Goal: Information Seeking & Learning: Learn about a topic

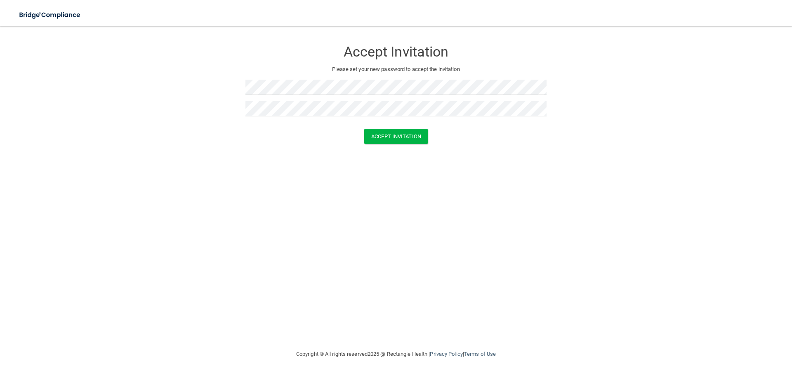
click at [454, 168] on div "Accept Invitation Please set your new password to accept the invitation Accept …" at bounding box center [395, 188] width 759 height 306
click at [397, 134] on button "Accept Invitation" at bounding box center [395, 136] width 63 height 15
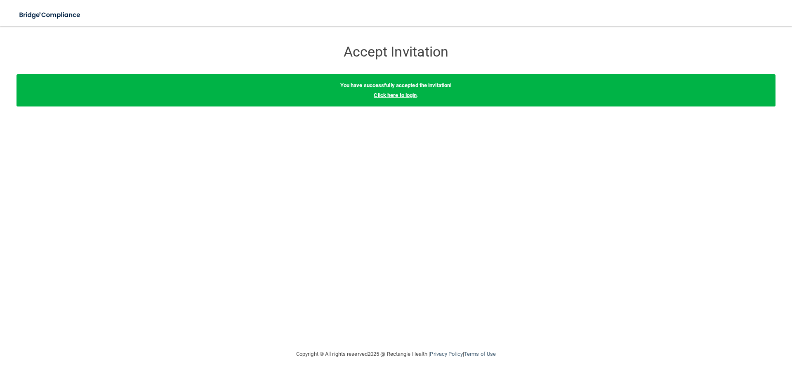
click at [402, 96] on link "Click here to login" at bounding box center [395, 95] width 43 height 6
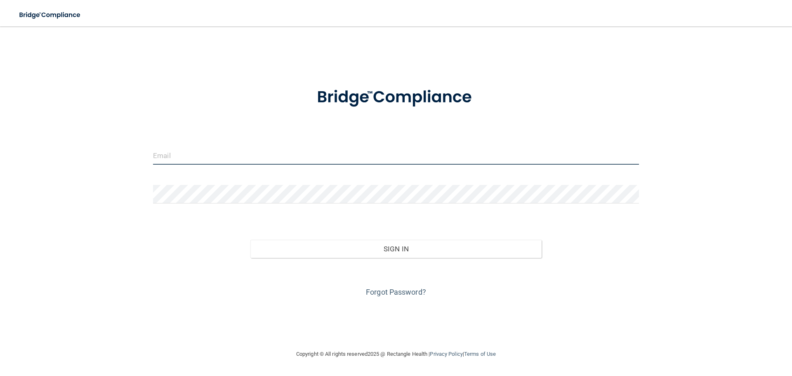
click at [176, 150] on input "email" at bounding box center [396, 155] width 486 height 19
type input "[PERSON_NAME][EMAIL_ADDRESS][DOMAIN_NAME]"
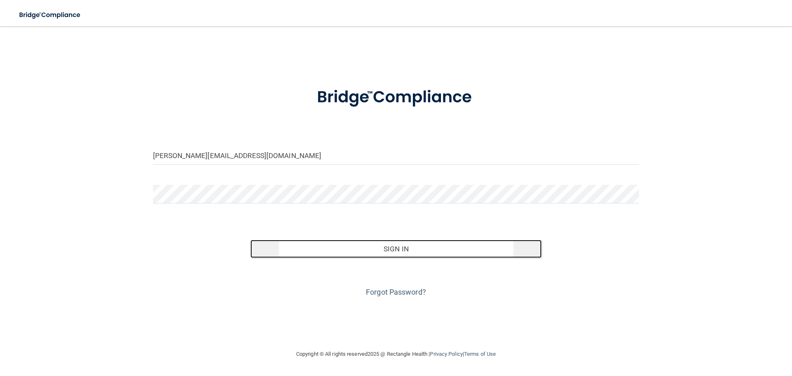
click at [406, 245] on button "Sign In" at bounding box center [396, 249] width 292 height 18
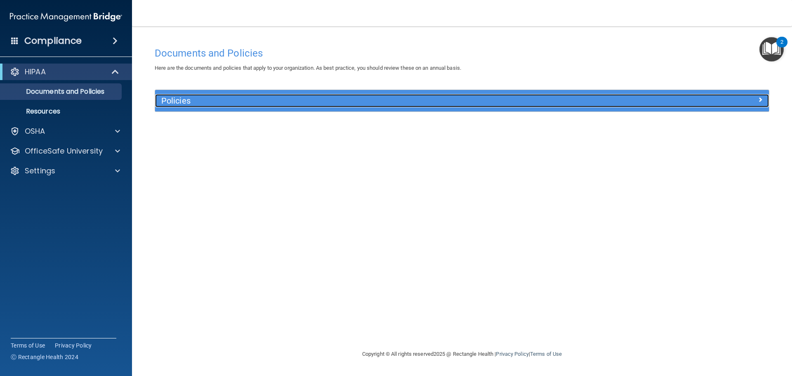
click at [263, 97] on h5 "Policies" at bounding box center [385, 100] width 448 height 9
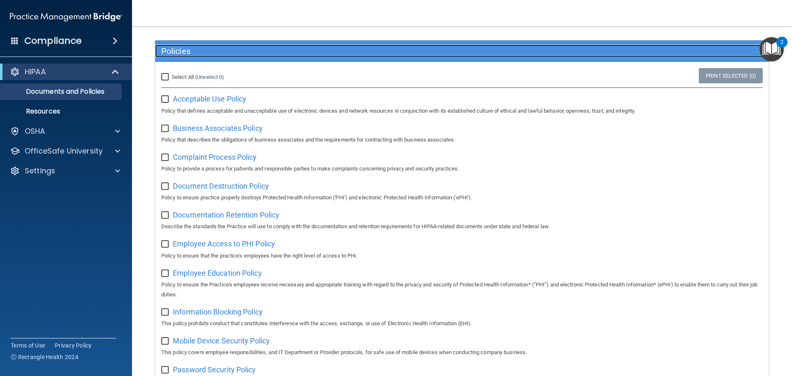
scroll to position [41, 0]
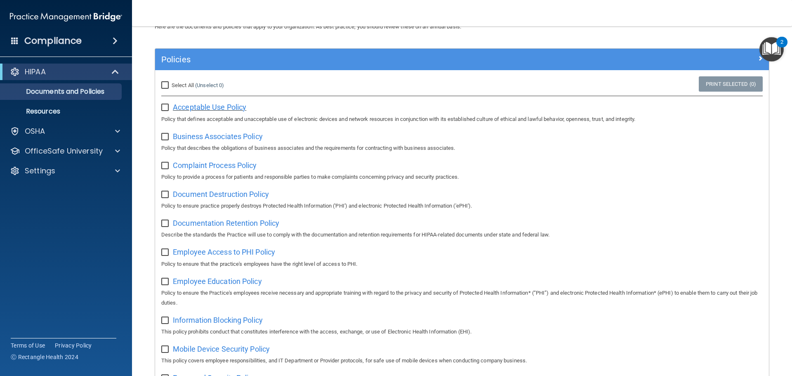
click at [204, 108] on span "Acceptable Use Policy" at bounding box center [209, 107] width 73 height 9
click at [165, 84] on input "Select All (Unselect 0) Unselect All" at bounding box center [165, 85] width 9 height 7
checkbox input "true"
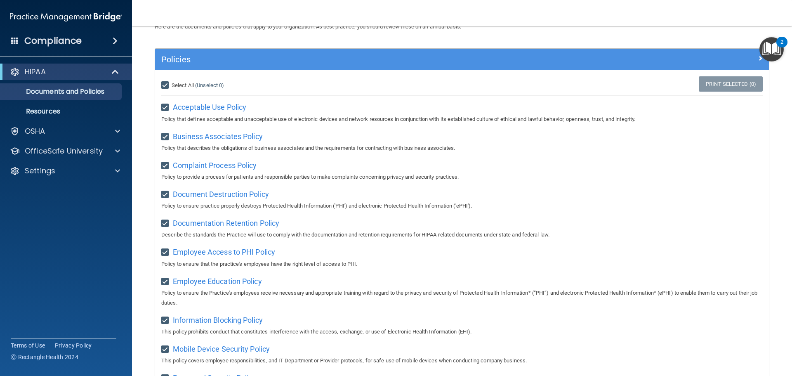
checkbox input "true"
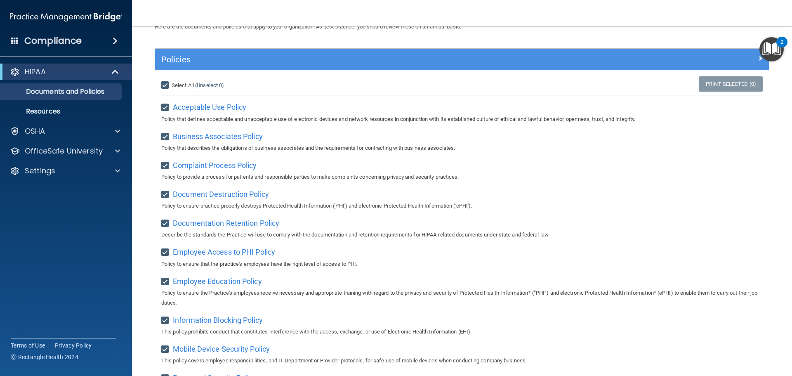
checkbox input "true"
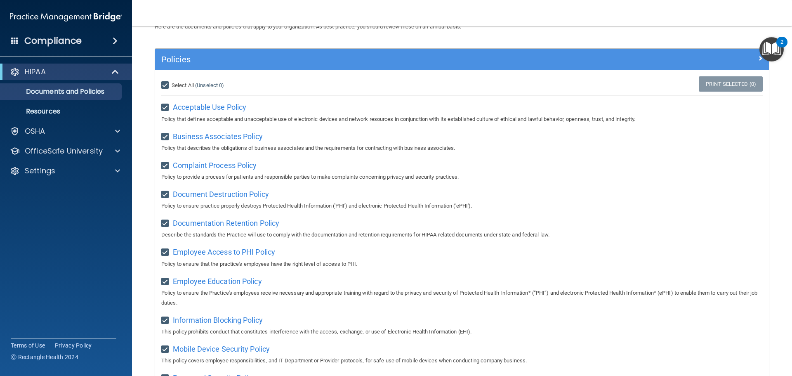
checkbox input "true"
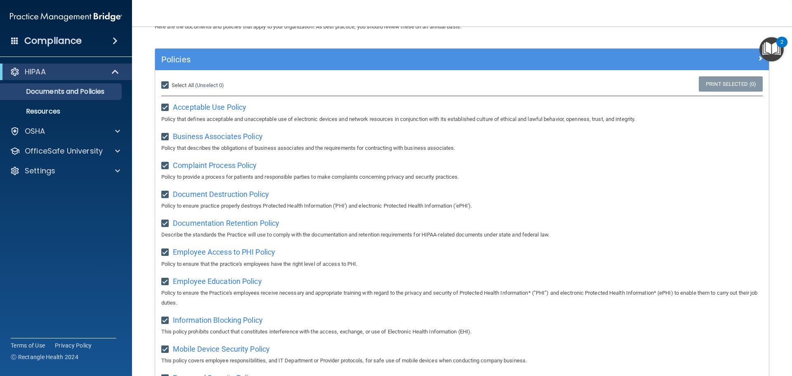
checkbox input "true"
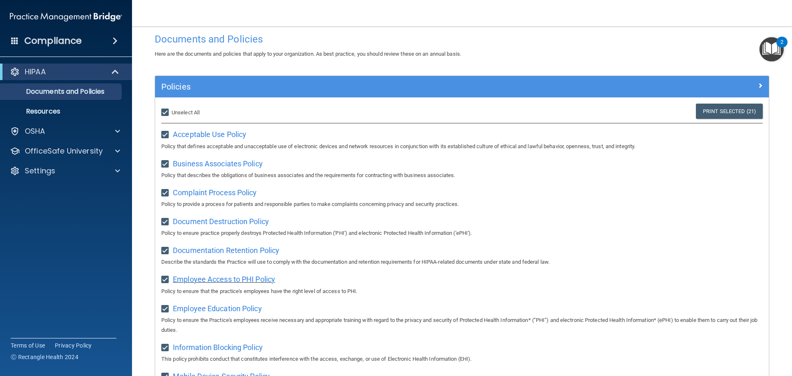
scroll to position [0, 0]
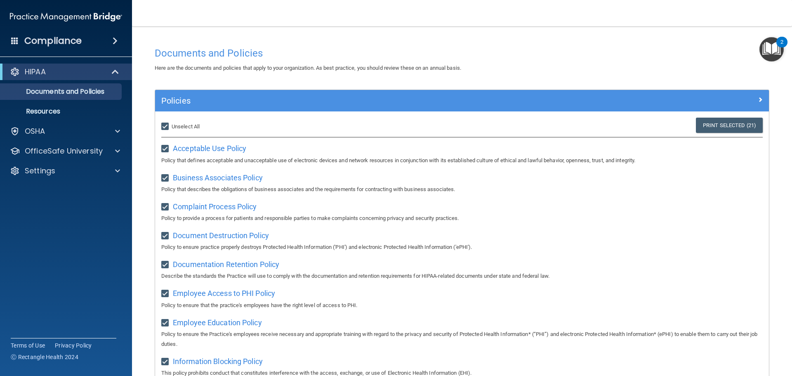
click at [777, 49] on img "Open Resource Center, 2 new notifications" at bounding box center [771, 49] width 24 height 24
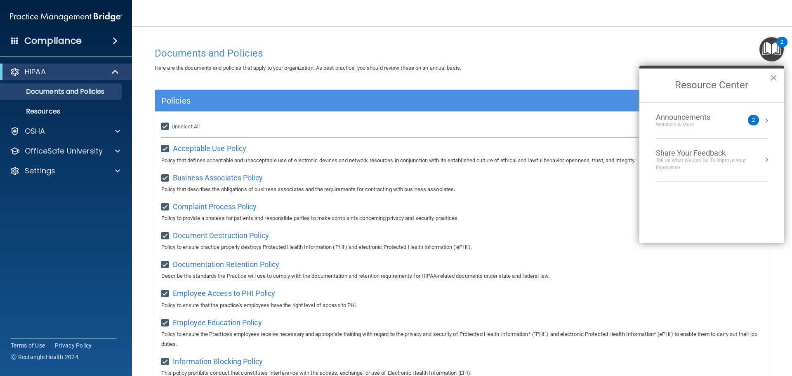
click at [629, 62] on div "Documents and Policies" at bounding box center [461, 53] width 627 height 20
click at [772, 77] on button "×" at bounding box center [773, 77] width 8 height 13
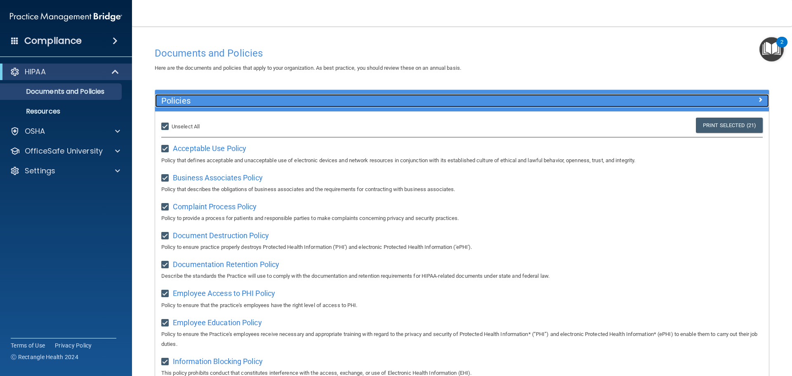
click at [546, 99] on h5 "Policies" at bounding box center [385, 100] width 448 height 9
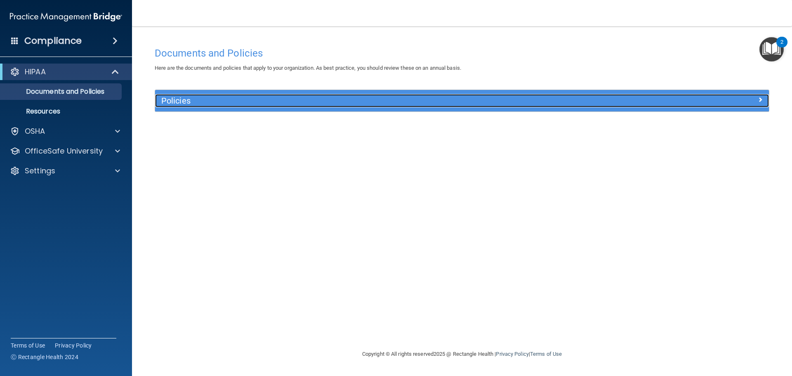
click at [546, 99] on h5 "Policies" at bounding box center [385, 100] width 448 height 9
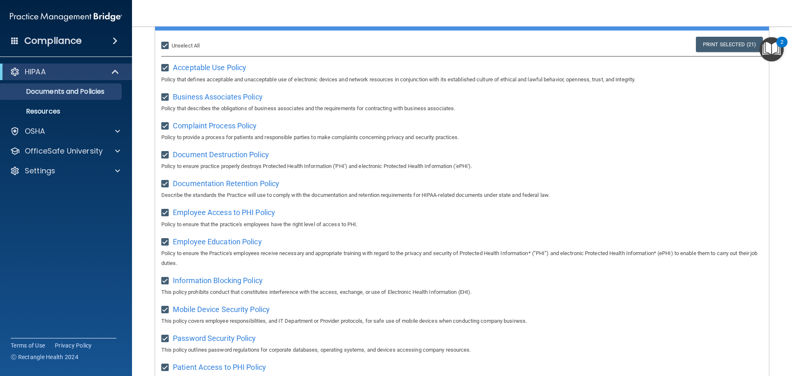
scroll to position [82, 0]
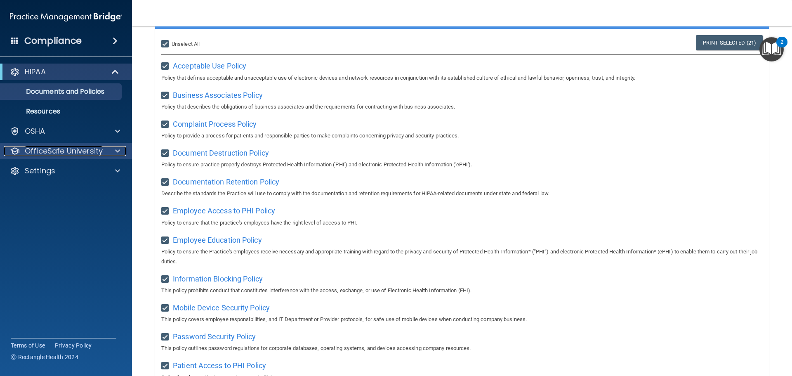
click at [78, 148] on p "OfficeSafe University" at bounding box center [64, 151] width 78 height 10
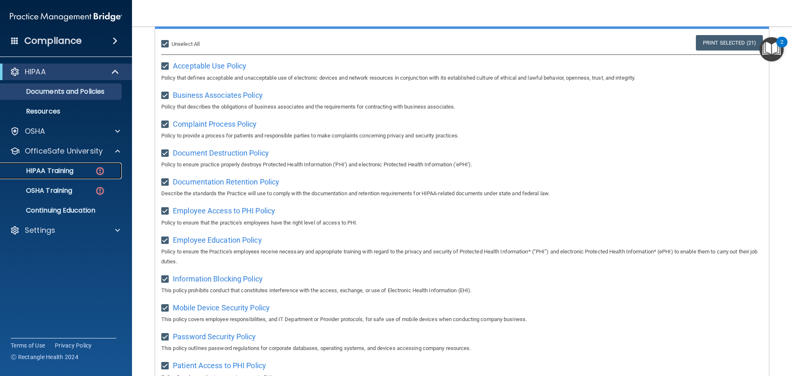
click at [68, 167] on p "HIPAA Training" at bounding box center [39, 171] width 68 height 8
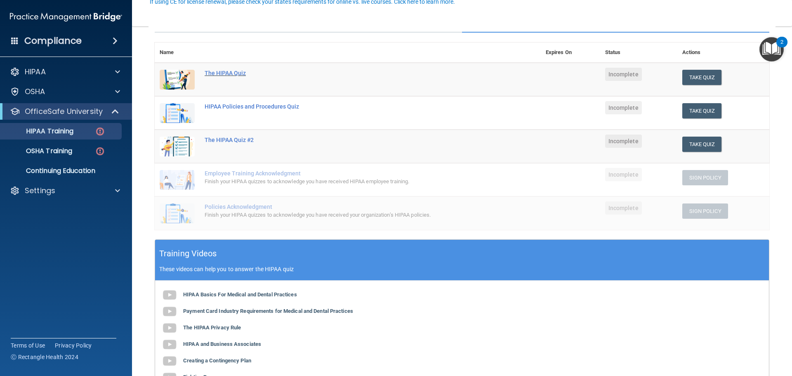
click at [220, 71] on div "The HIPAA Quiz" at bounding box center [352, 73] width 295 height 7
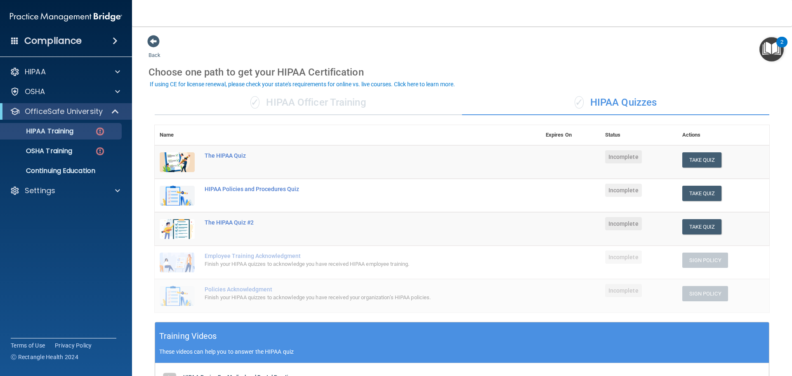
click at [325, 98] on div "✓ HIPAA Officer Training" at bounding box center [308, 102] width 307 height 25
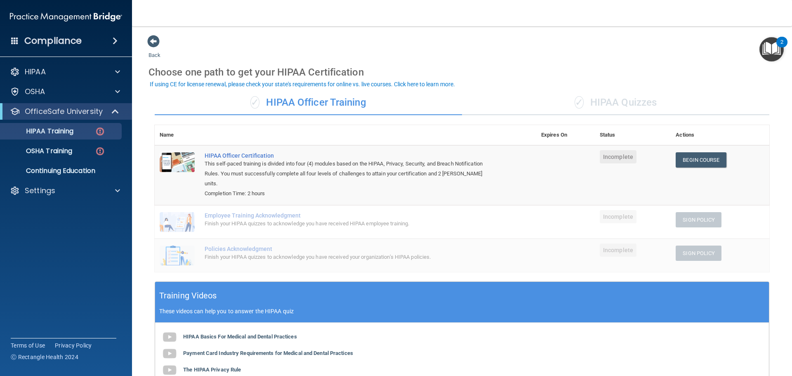
click at [636, 105] on div "✓ HIPAA Quizzes" at bounding box center [615, 102] width 307 height 25
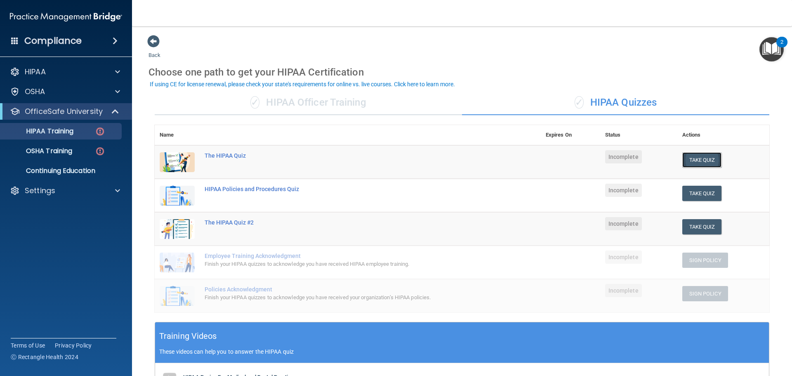
click at [694, 158] on button "Take Quiz" at bounding box center [702, 159] width 40 height 15
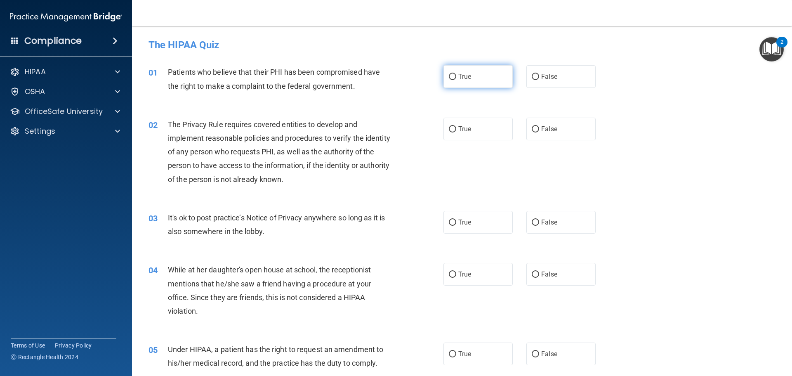
click at [449, 75] on input "True" at bounding box center [452, 77] width 7 height 6
radio input "true"
click at [498, 165] on div "02 The Privacy Rule requires covered entities to develop and implement reasonab…" at bounding box center [461, 153] width 639 height 93
click at [449, 131] on input "True" at bounding box center [452, 129] width 7 height 6
radio input "true"
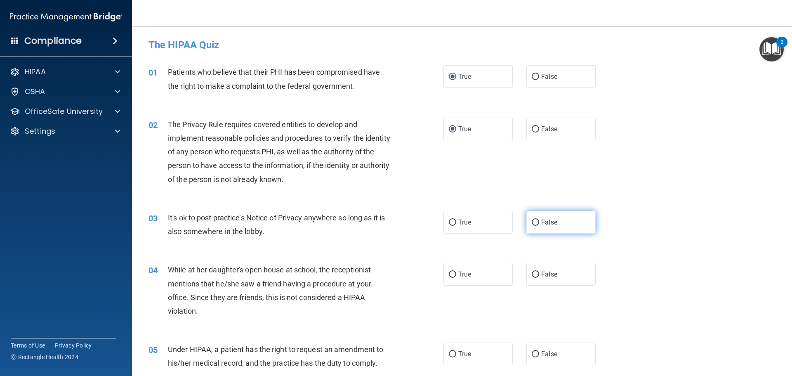
click at [531, 219] on input "False" at bounding box center [534, 222] width 7 height 6
radio input "true"
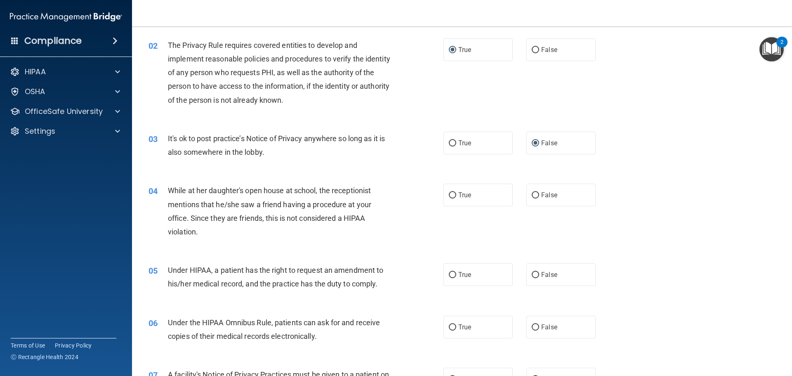
scroll to position [82, 0]
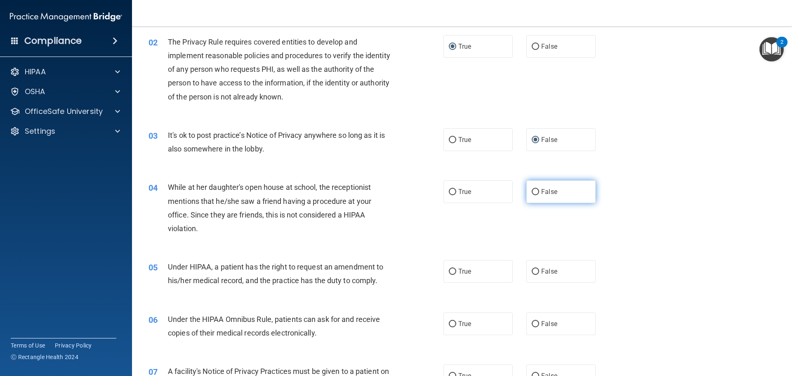
click at [534, 189] on input "False" at bounding box center [534, 192] width 7 height 6
radio input "true"
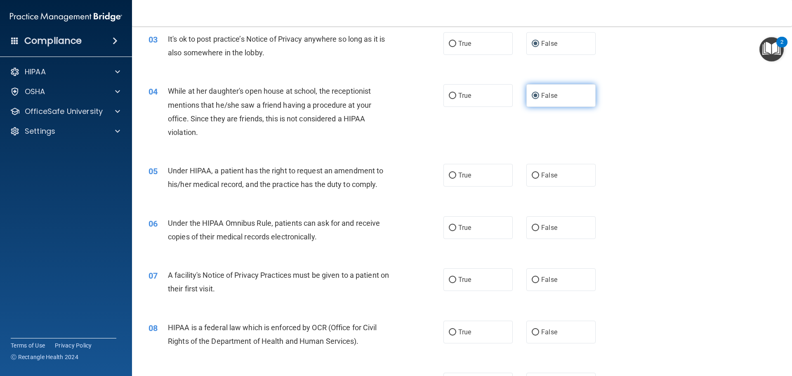
scroll to position [206, 0]
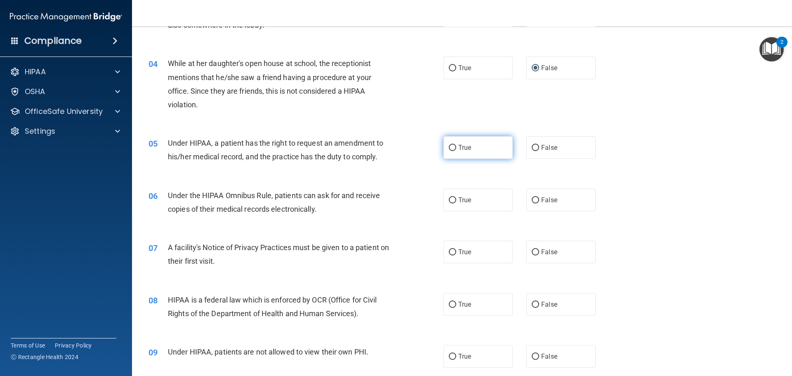
click at [449, 145] on input "True" at bounding box center [452, 148] width 7 height 6
radio input "true"
click at [451, 199] on input "True" at bounding box center [452, 200] width 7 height 6
radio input "true"
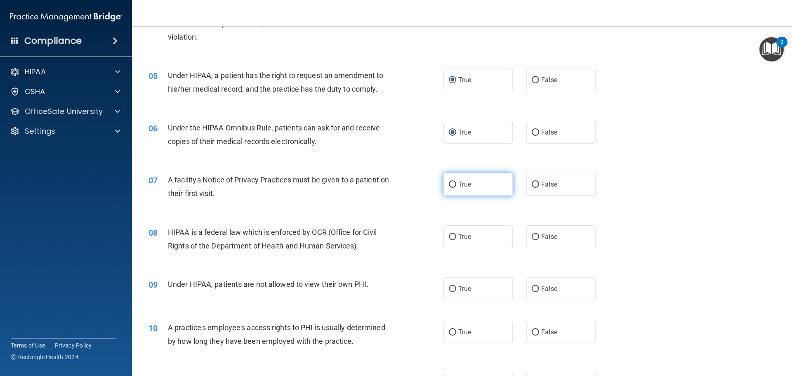
scroll to position [289, 0]
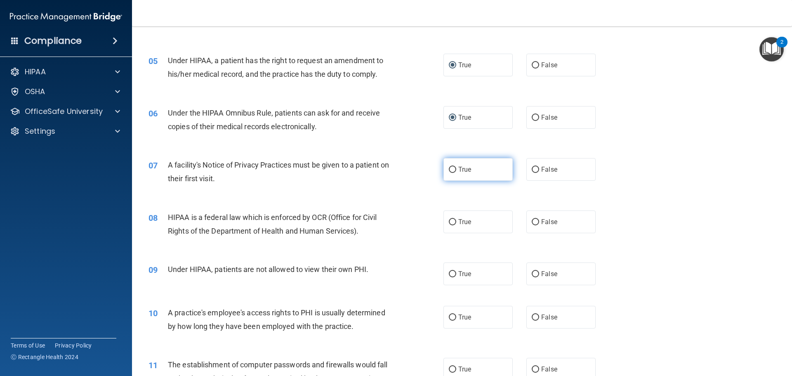
click at [451, 170] on input "True" at bounding box center [452, 170] width 7 height 6
radio input "true"
click at [449, 220] on input "True" at bounding box center [452, 222] width 7 height 6
radio input "true"
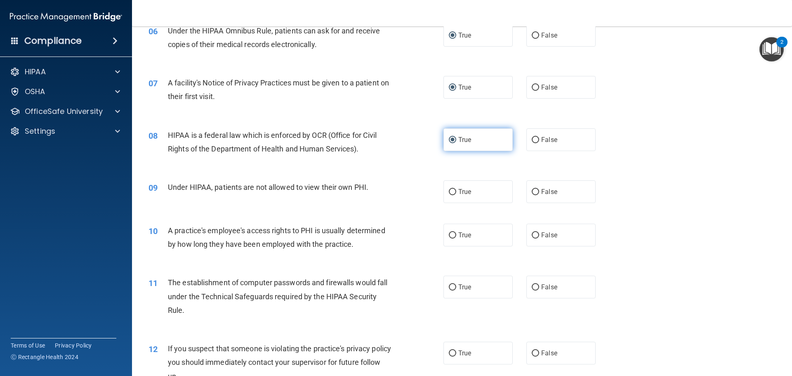
scroll to position [371, 0]
click at [531, 188] on input "False" at bounding box center [534, 191] width 7 height 6
radio input "true"
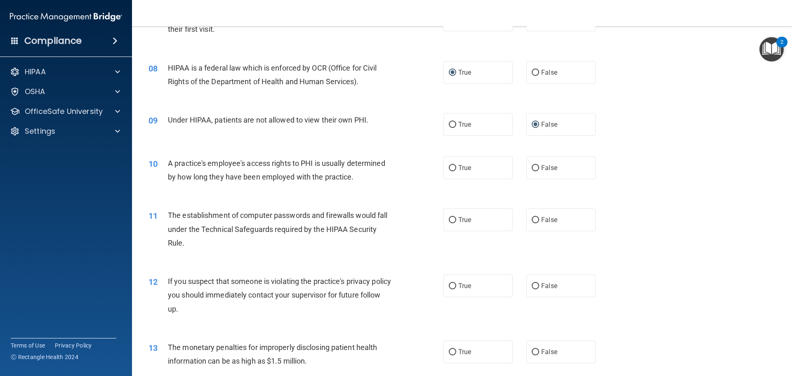
scroll to position [421, 0]
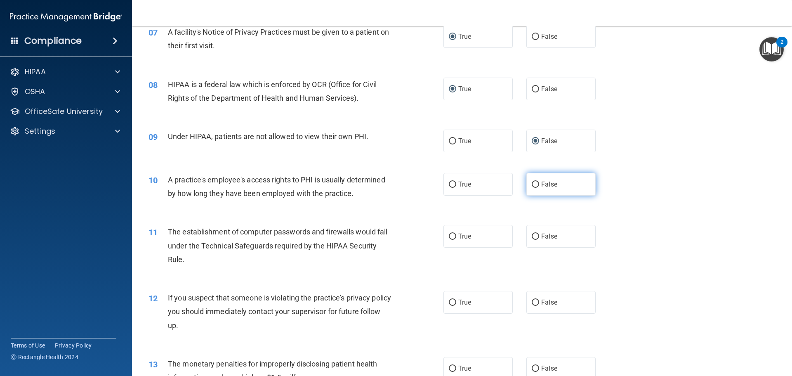
click at [534, 183] on input "False" at bounding box center [534, 184] width 7 height 6
radio input "true"
click at [450, 236] on input "True" at bounding box center [452, 236] width 7 height 6
radio input "true"
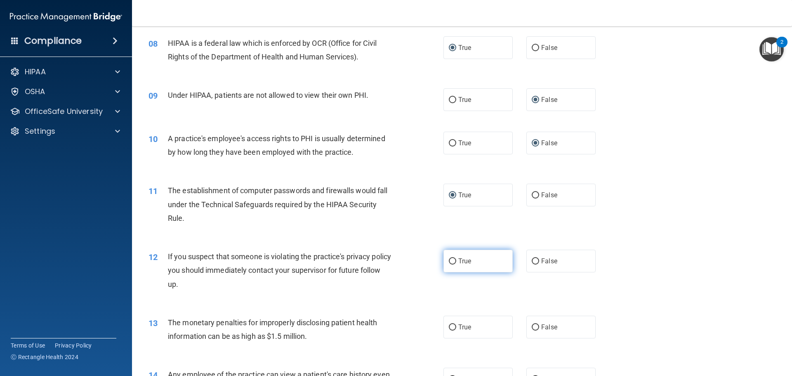
click at [449, 259] on input "True" at bounding box center [452, 261] width 7 height 6
radio input "true"
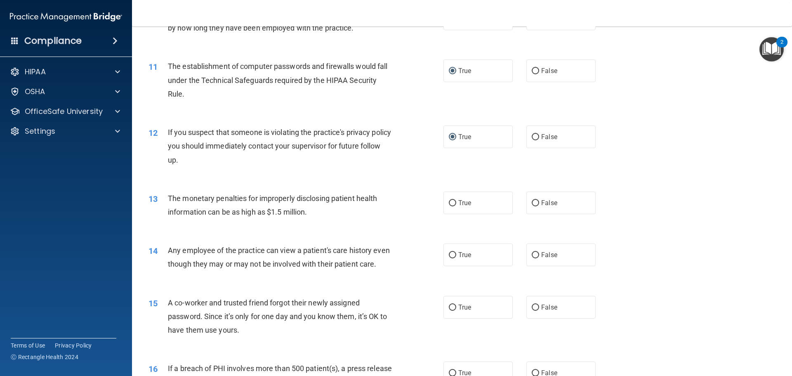
scroll to position [628, 0]
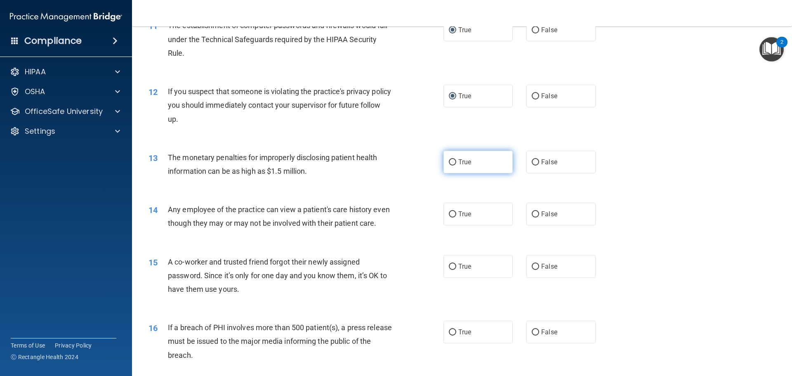
click at [449, 161] on input "True" at bounding box center [452, 162] width 7 height 6
radio input "true"
click at [531, 212] on input "False" at bounding box center [534, 214] width 7 height 6
radio input "true"
click at [535, 270] on input "False" at bounding box center [534, 266] width 7 height 6
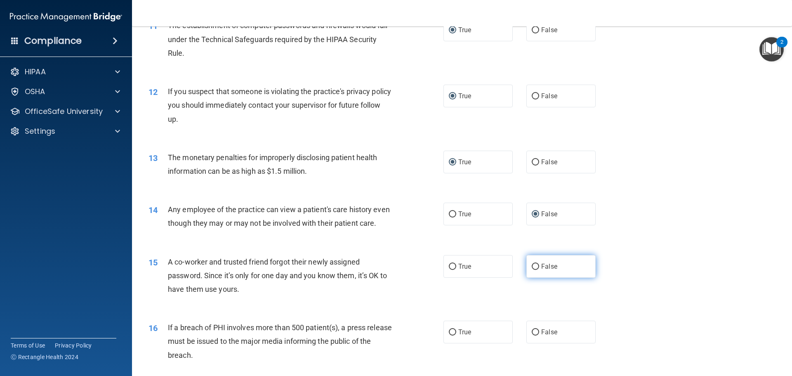
radio input "true"
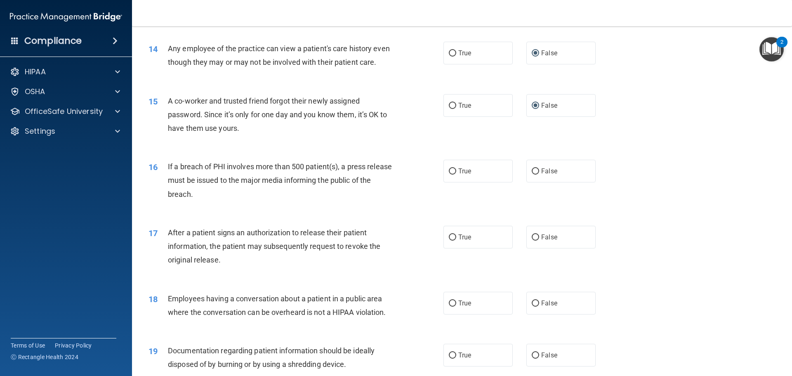
scroll to position [792, 0]
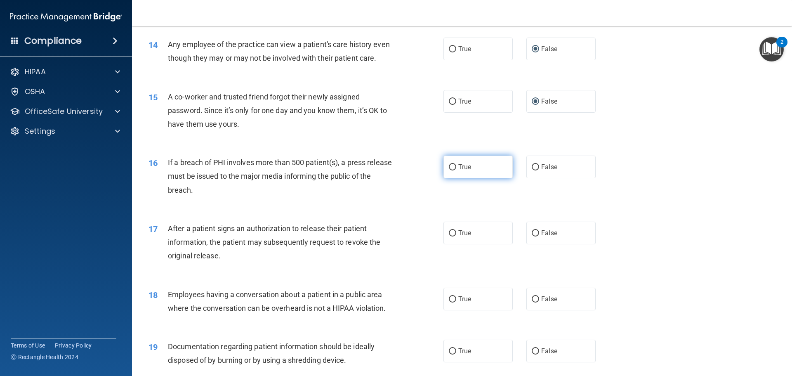
click at [449, 170] on input "True" at bounding box center [452, 167] width 7 height 6
radio input "true"
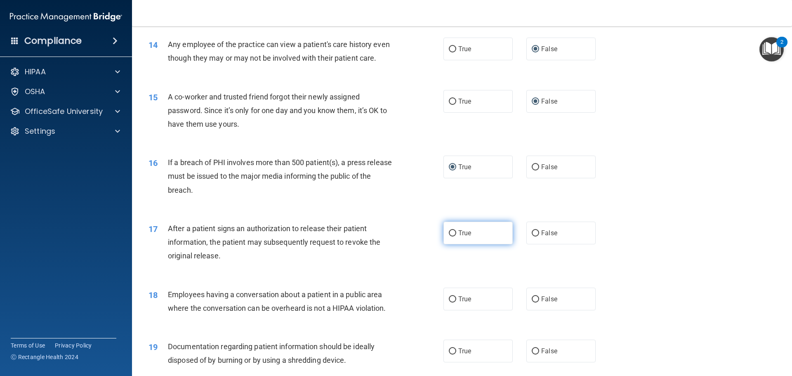
click at [450, 236] on input "True" at bounding box center [452, 233] width 7 height 6
radio input "true"
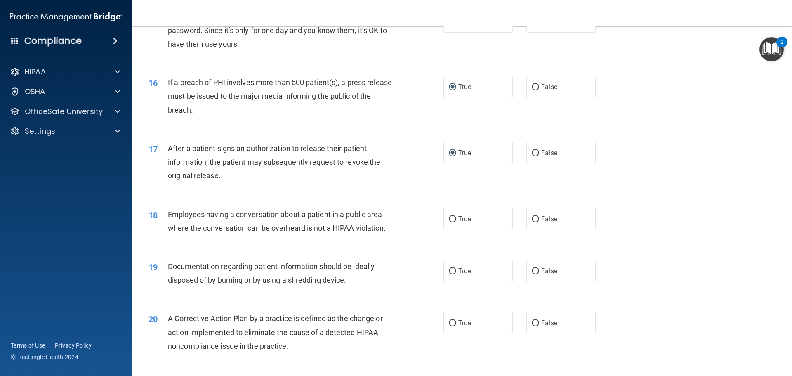
scroll to position [916, 0]
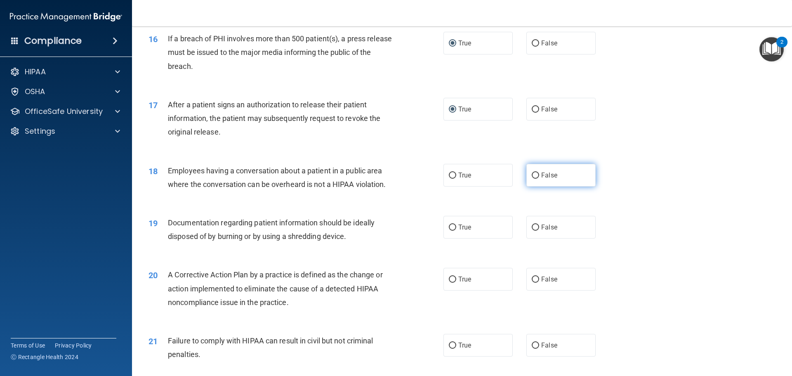
click at [531, 179] on input "False" at bounding box center [534, 175] width 7 height 6
radio input "true"
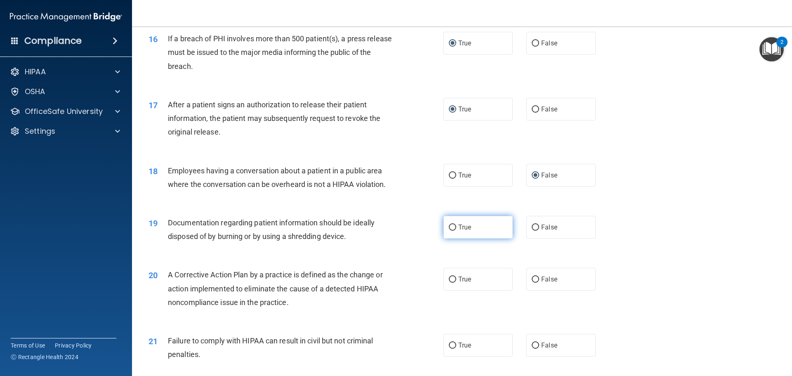
click at [449, 230] on input "True" at bounding box center [452, 227] width 7 height 6
radio input "true"
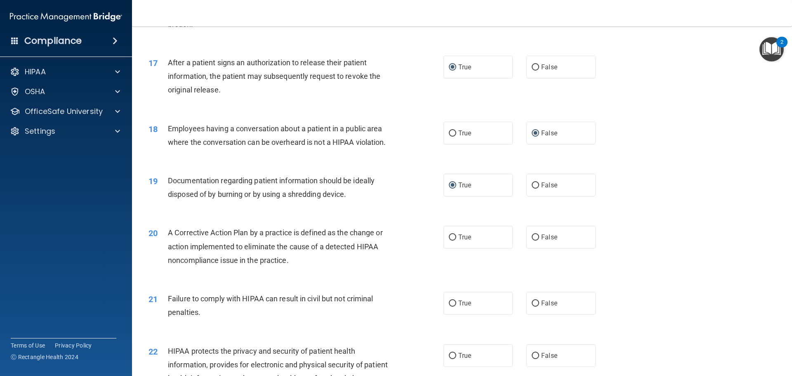
scroll to position [1040, 0]
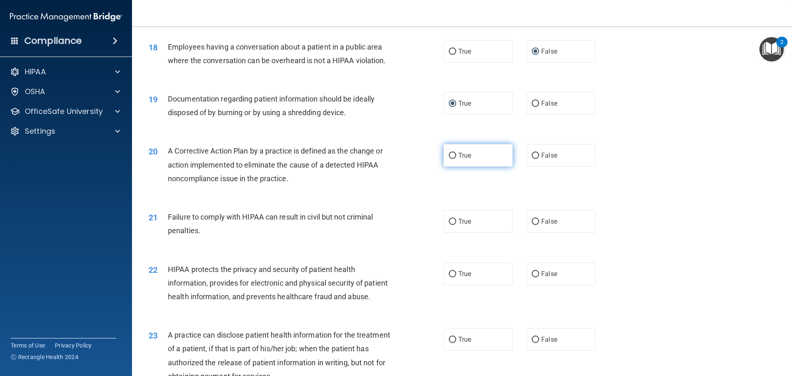
click at [449, 159] on input "True" at bounding box center [452, 156] width 7 height 6
radio input "true"
click at [532, 225] on input "False" at bounding box center [534, 222] width 7 height 6
radio input "true"
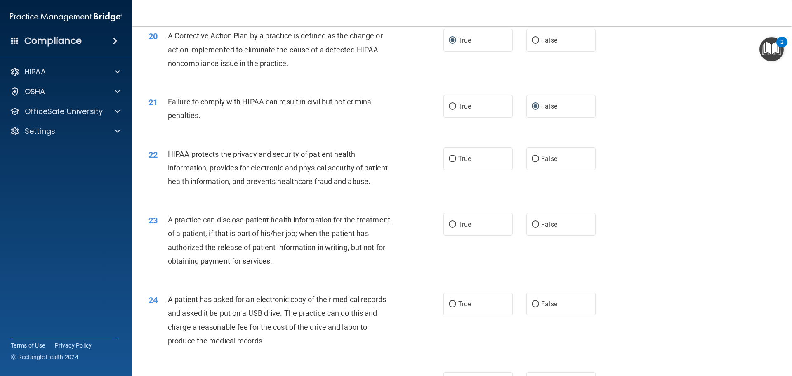
scroll to position [1164, 0]
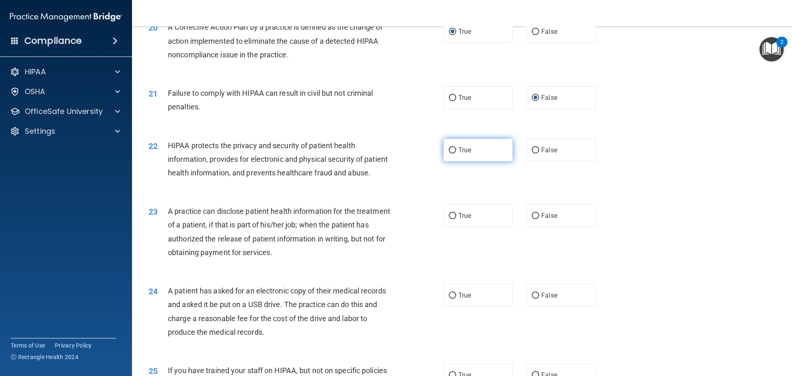
click at [450, 153] on input "True" at bounding box center [452, 150] width 7 height 6
radio input "true"
click at [449, 219] on input "True" at bounding box center [452, 216] width 7 height 6
radio input "true"
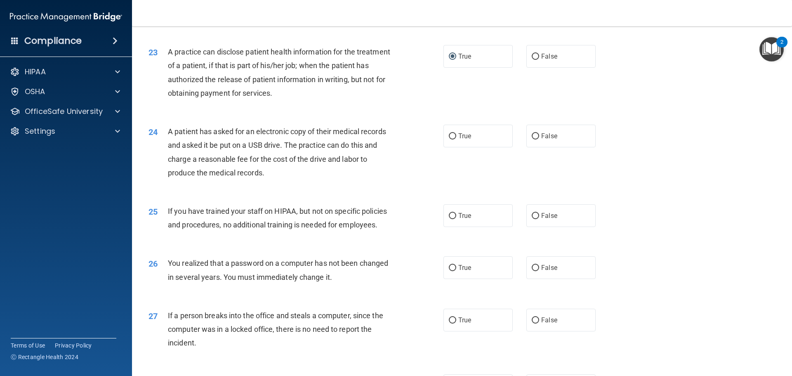
scroll to position [1328, 0]
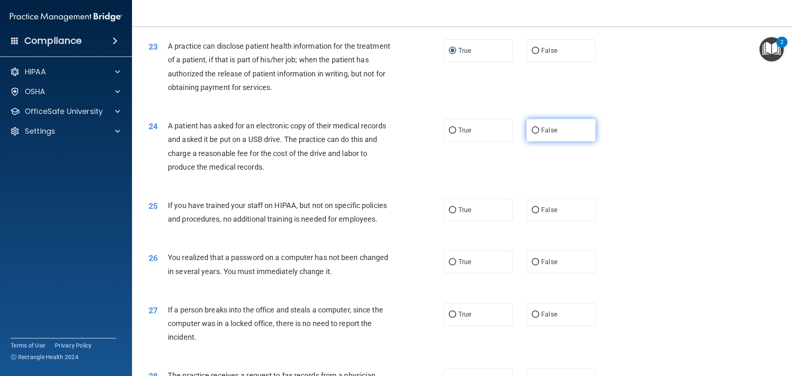
click at [535, 134] on input "False" at bounding box center [534, 130] width 7 height 6
radio input "true"
click at [532, 213] on input "False" at bounding box center [534, 210] width 7 height 6
radio input "true"
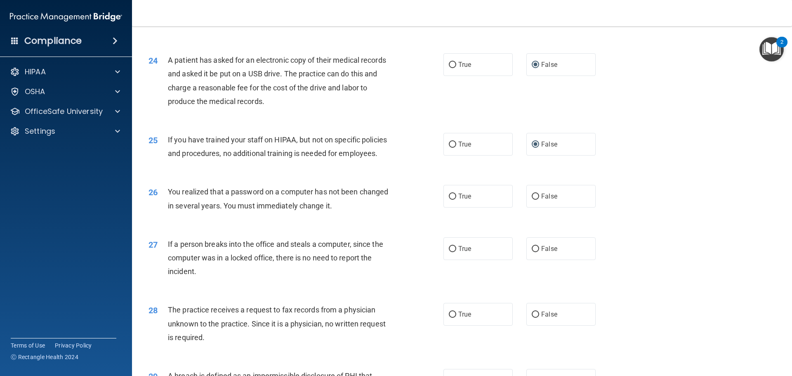
scroll to position [1493, 0]
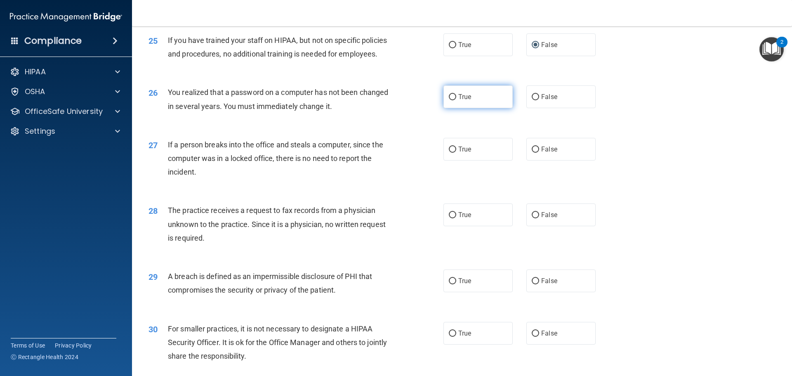
click at [451, 100] on input "True" at bounding box center [452, 97] width 7 height 6
radio input "true"
click at [532, 153] on input "False" at bounding box center [534, 149] width 7 height 6
radio input "true"
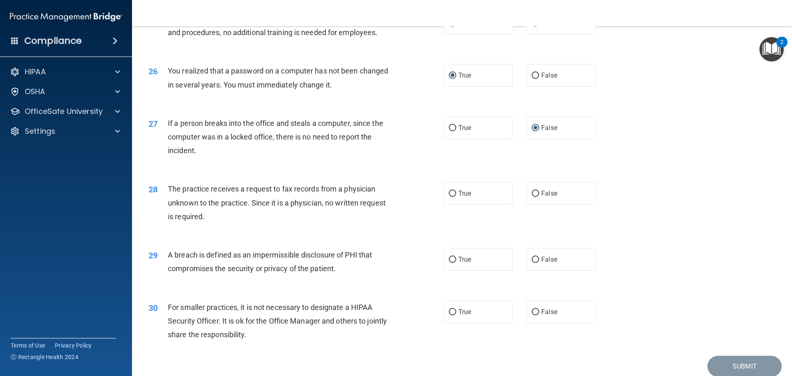
scroll to position [1535, 0]
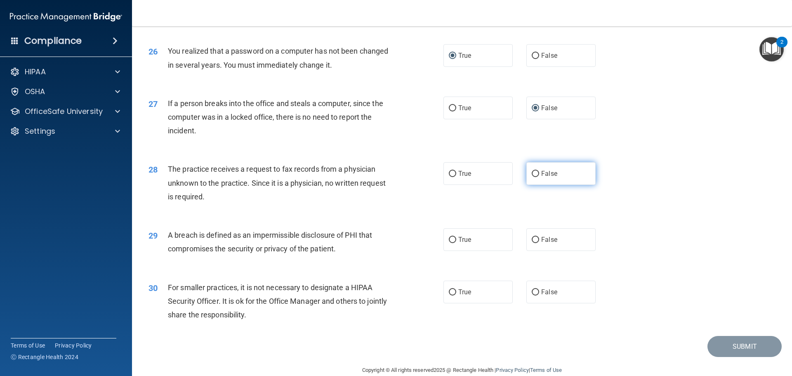
click at [534, 185] on label "False" at bounding box center [560, 173] width 69 height 23
click at [534, 177] on input "False" at bounding box center [534, 174] width 7 height 6
radio input "true"
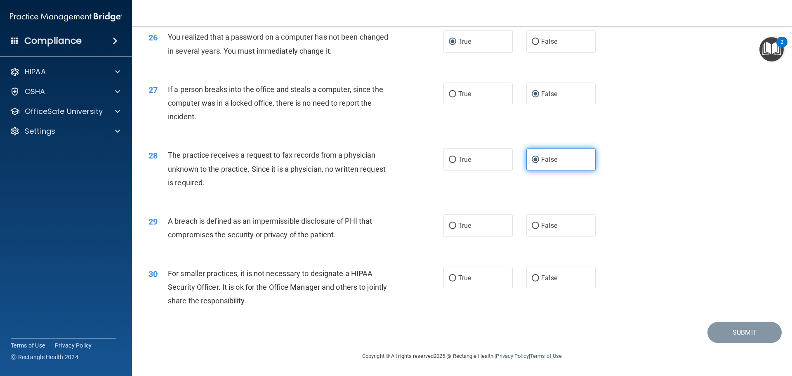
scroll to position [1576, 0]
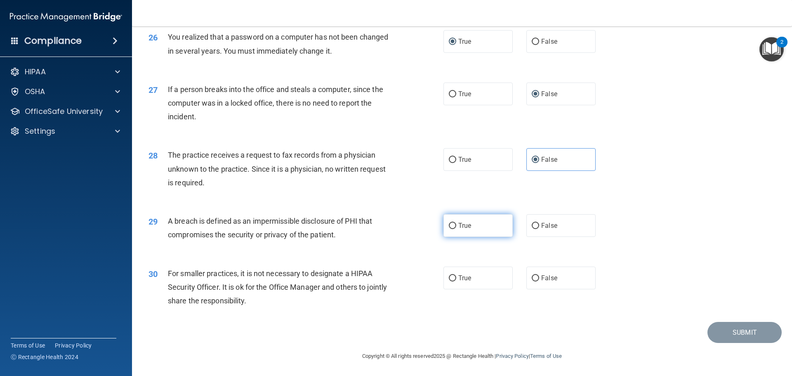
click at [449, 226] on input "True" at bounding box center [452, 226] width 7 height 6
radio input "true"
click at [531, 277] on input "False" at bounding box center [534, 278] width 7 height 6
radio input "true"
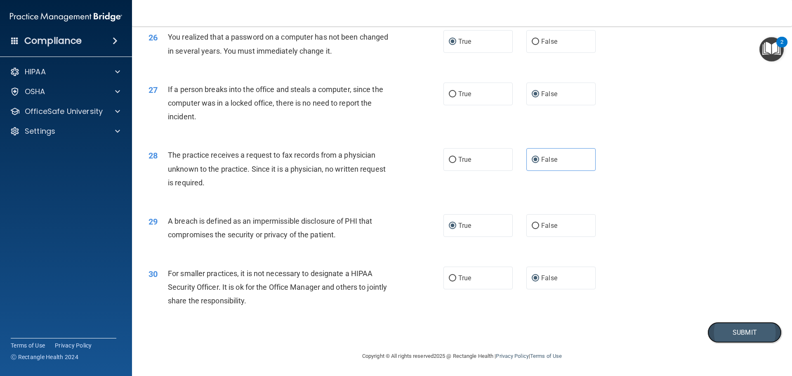
click at [727, 327] on button "Submit" at bounding box center [744, 332] width 74 height 21
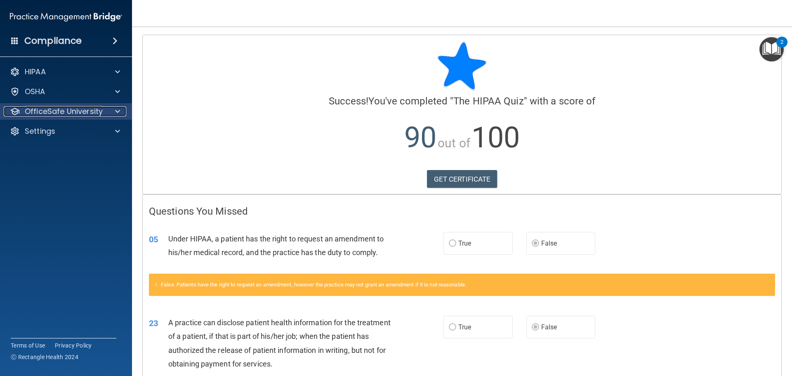
click at [43, 108] on p "OfficeSafe University" at bounding box center [64, 111] width 78 height 10
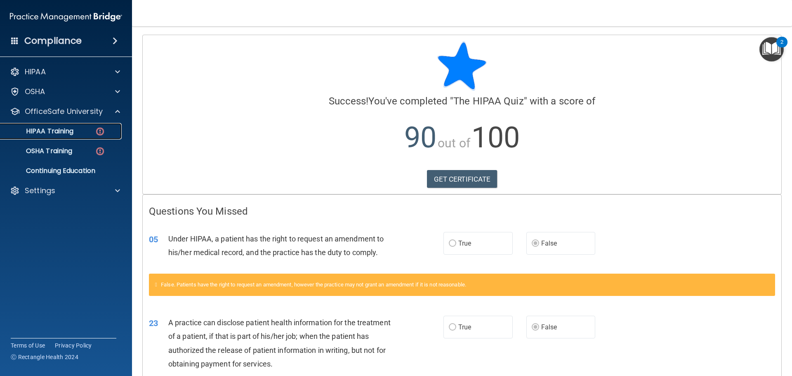
click at [66, 127] on p "HIPAA Training" at bounding box center [39, 131] width 68 height 8
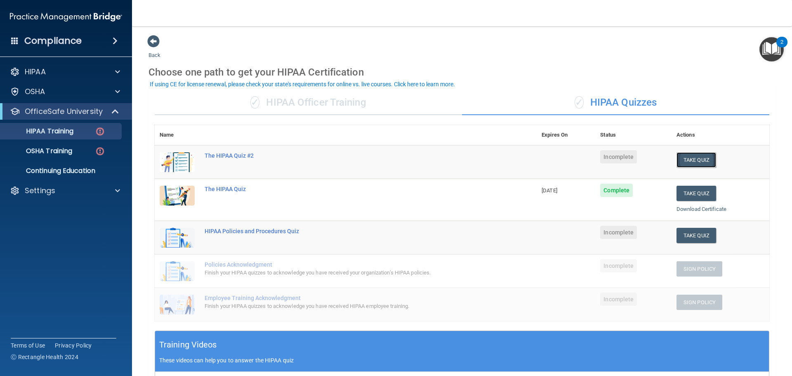
click at [699, 157] on button "Take Quiz" at bounding box center [696, 159] width 40 height 15
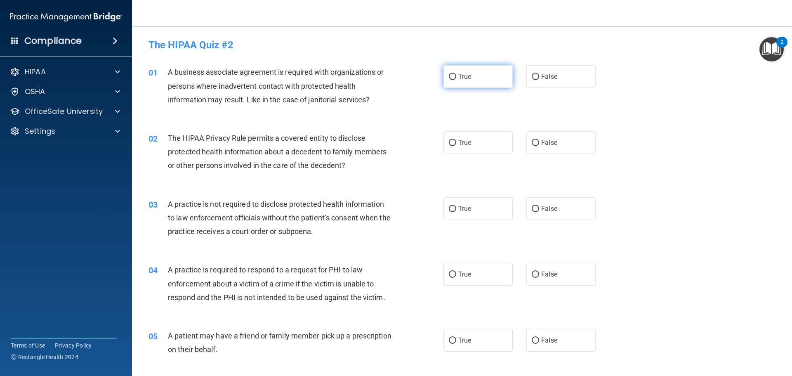
click at [444, 73] on label "True" at bounding box center [477, 76] width 69 height 23
click at [449, 74] on input "True" at bounding box center [452, 77] width 7 height 6
radio input "true"
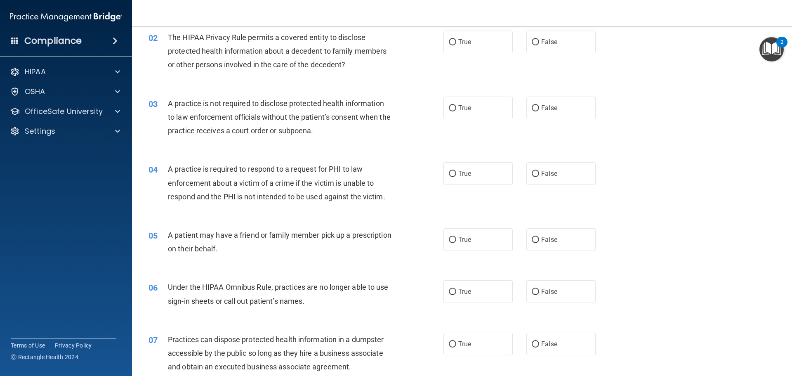
scroll to position [82, 0]
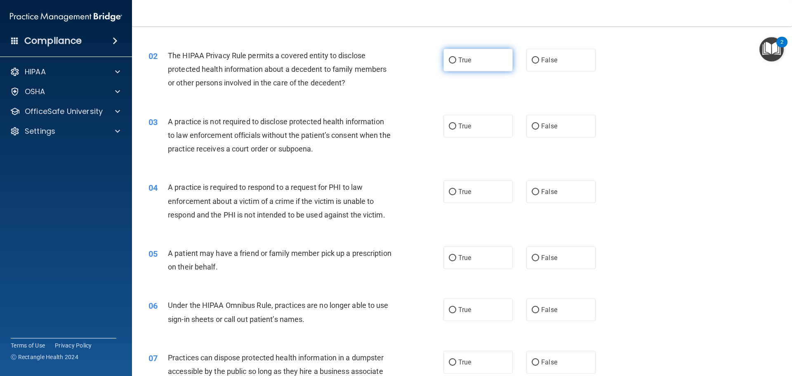
click at [450, 57] on input "True" at bounding box center [452, 60] width 7 height 6
radio input "true"
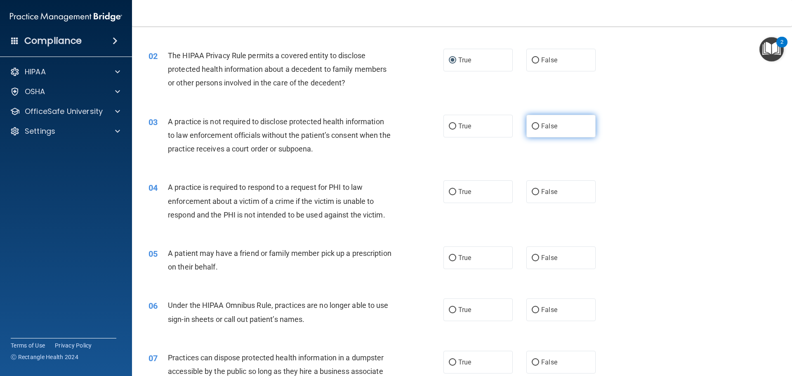
click at [532, 125] on input "False" at bounding box center [534, 126] width 7 height 6
radio input "true"
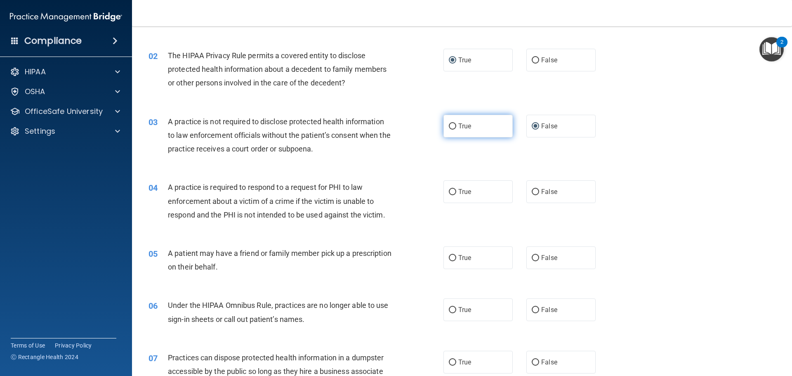
click at [450, 125] on input "True" at bounding box center [452, 126] width 7 height 6
radio input "true"
radio input "false"
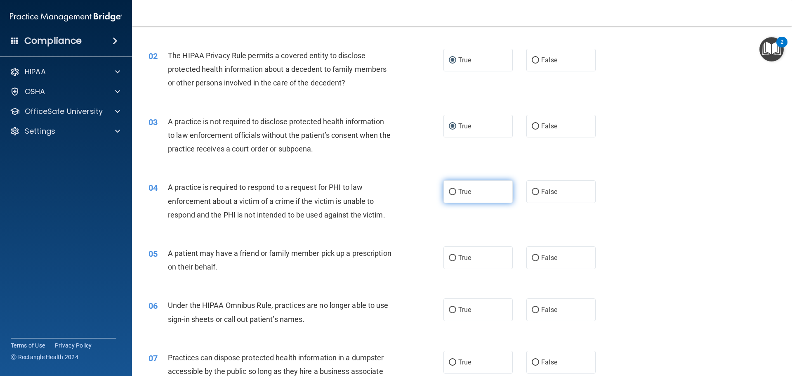
click at [451, 189] on input "True" at bounding box center [452, 192] width 7 height 6
radio input "true"
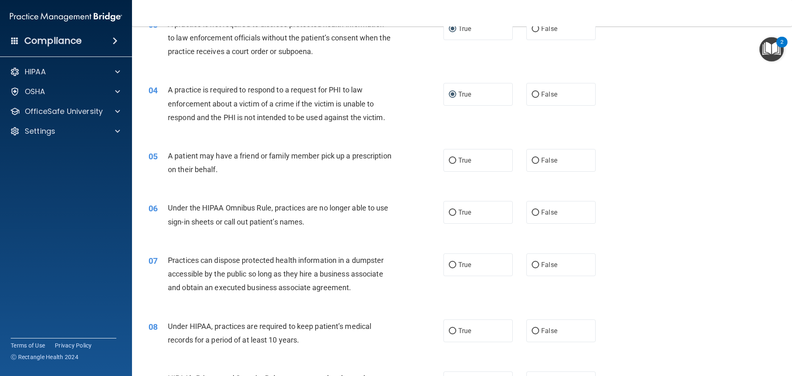
scroll to position [206, 0]
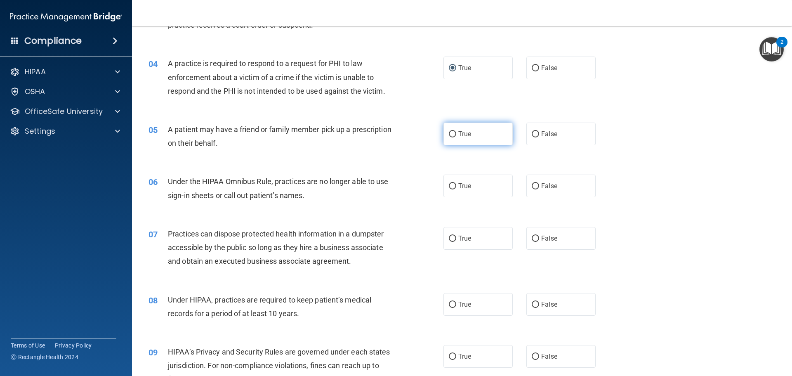
click at [450, 133] on input "True" at bounding box center [452, 134] width 7 height 6
radio input "true"
click at [528, 181] on label "False" at bounding box center [560, 185] width 69 height 23
click at [531, 183] on input "False" at bounding box center [534, 186] width 7 height 6
radio input "true"
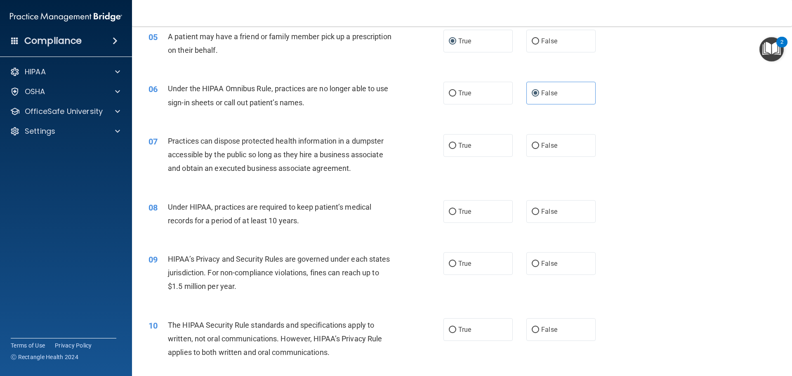
scroll to position [330, 0]
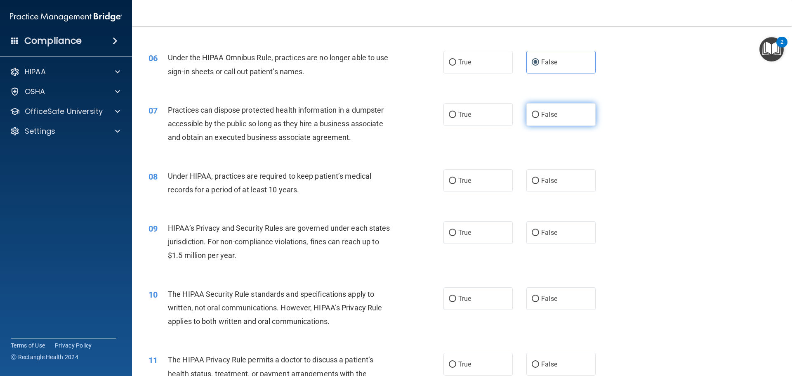
click at [533, 114] on input "False" at bounding box center [534, 115] width 7 height 6
radio input "true"
click at [444, 177] on label "True" at bounding box center [477, 180] width 69 height 23
click at [449, 178] on input "True" at bounding box center [452, 181] width 7 height 6
radio input "true"
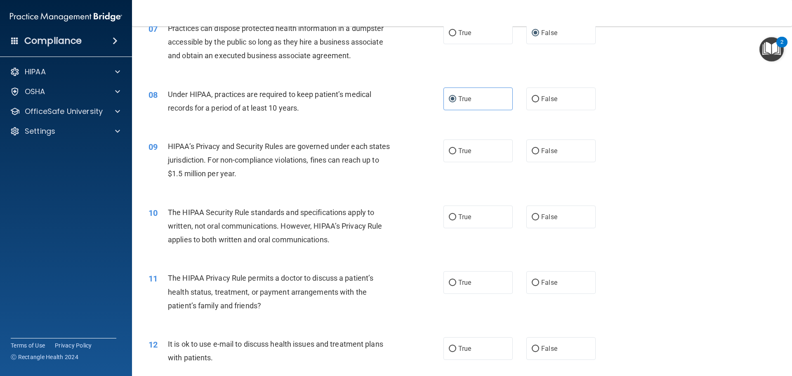
scroll to position [412, 0]
click at [449, 150] on input "True" at bounding box center [452, 150] width 7 height 6
radio input "true"
click at [452, 214] on input "True" at bounding box center [452, 216] width 7 height 6
radio input "true"
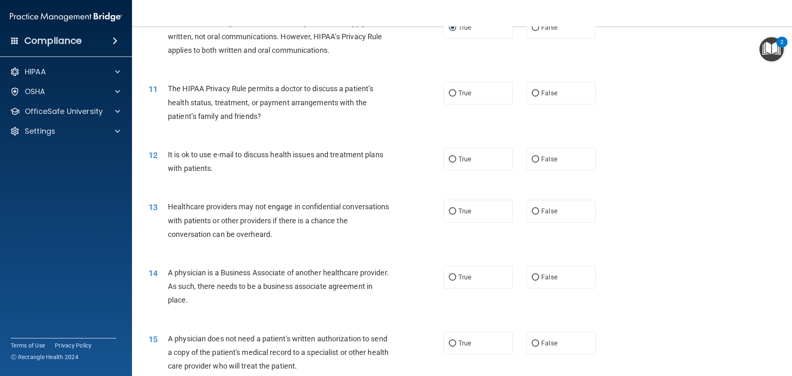
scroll to position [618, 0]
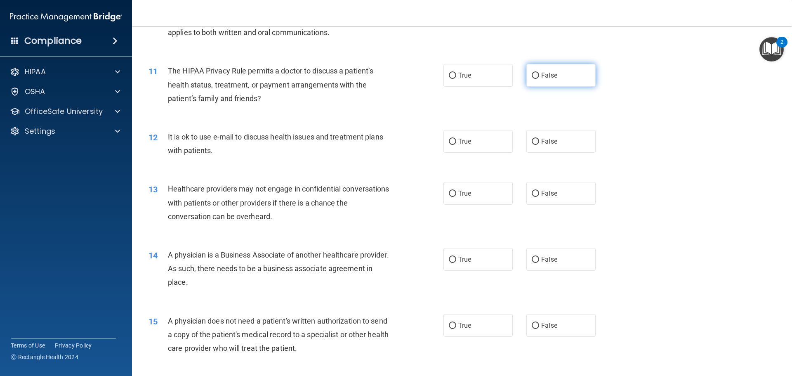
click at [533, 75] on input "False" at bounding box center [534, 76] width 7 height 6
radio input "true"
click at [451, 139] on input "True" at bounding box center [452, 142] width 7 height 6
radio input "true"
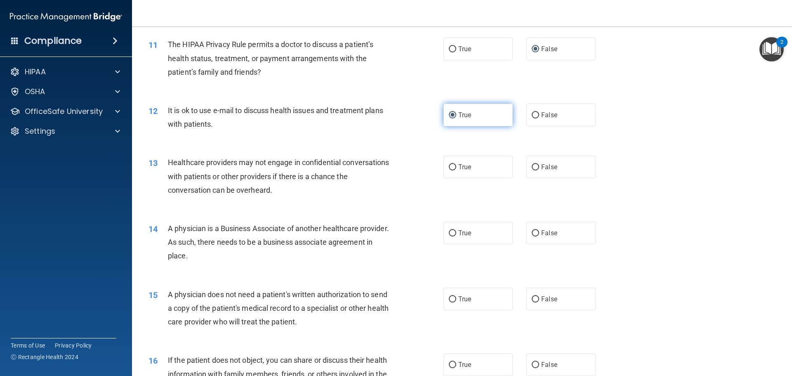
scroll to position [660, 0]
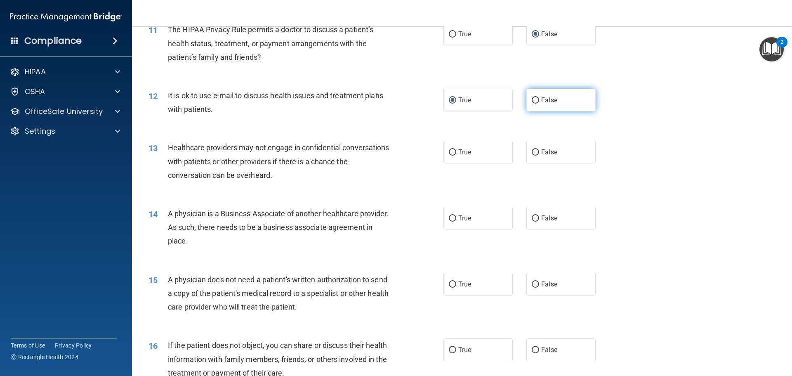
click at [531, 101] on input "False" at bounding box center [534, 100] width 7 height 6
radio input "true"
radio input "false"
click at [451, 150] on input "True" at bounding box center [452, 152] width 7 height 6
radio input "true"
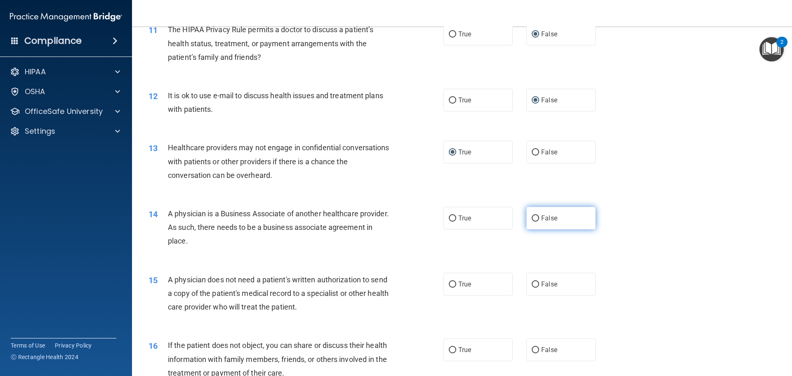
click at [536, 219] on label "False" at bounding box center [560, 218] width 69 height 23
click at [536, 219] on input "False" at bounding box center [534, 218] width 7 height 6
radio input "true"
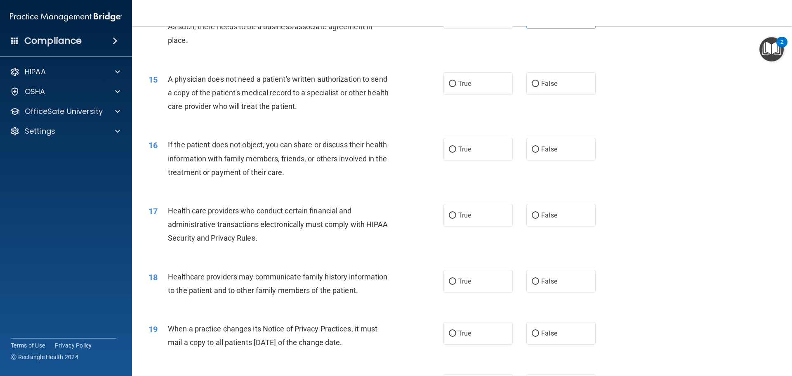
scroll to position [866, 0]
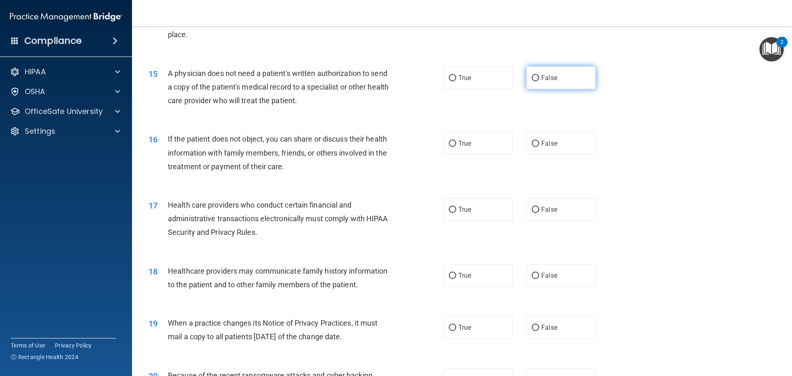
click at [535, 78] on input "False" at bounding box center [534, 78] width 7 height 6
radio input "true"
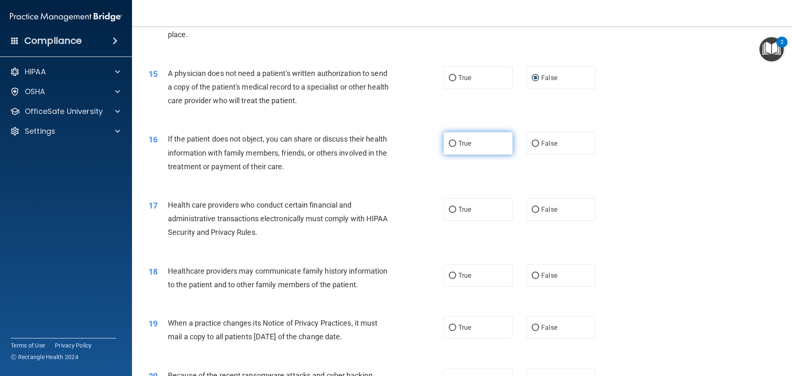
click at [449, 143] on input "True" at bounding box center [452, 144] width 7 height 6
radio input "true"
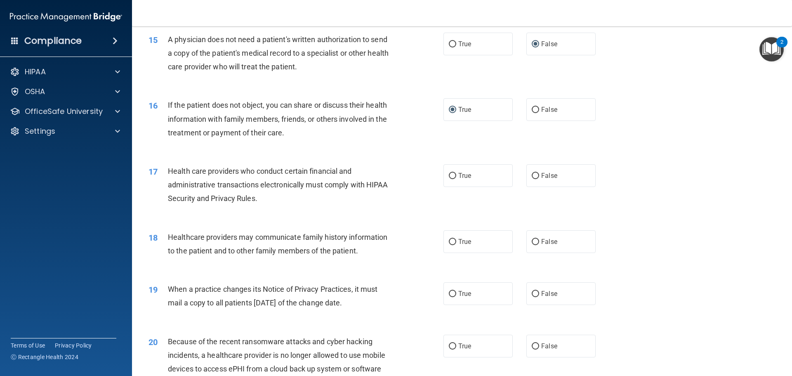
scroll to position [948, 0]
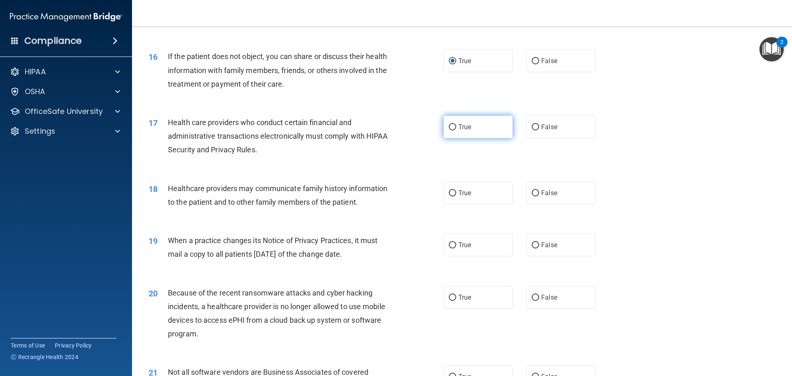
click at [449, 125] on input "True" at bounding box center [452, 127] width 7 height 6
radio input "true"
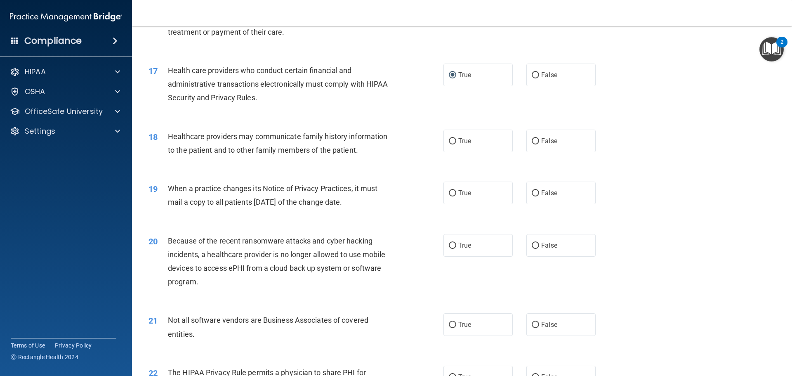
scroll to position [990, 0]
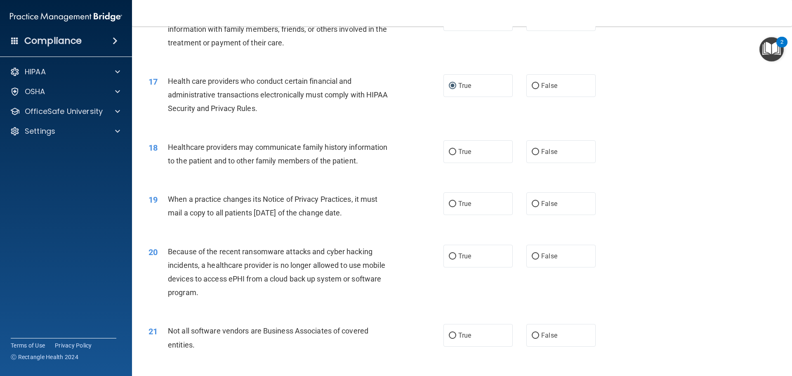
drag, startPoint x: 665, startPoint y: 120, endPoint x: 669, endPoint y: 108, distance: 12.5
click at [666, 120] on div "17 Health care providers who conduct certain financial and administrative trans…" at bounding box center [461, 97] width 639 height 66
